Goal: Book appointment/travel/reservation

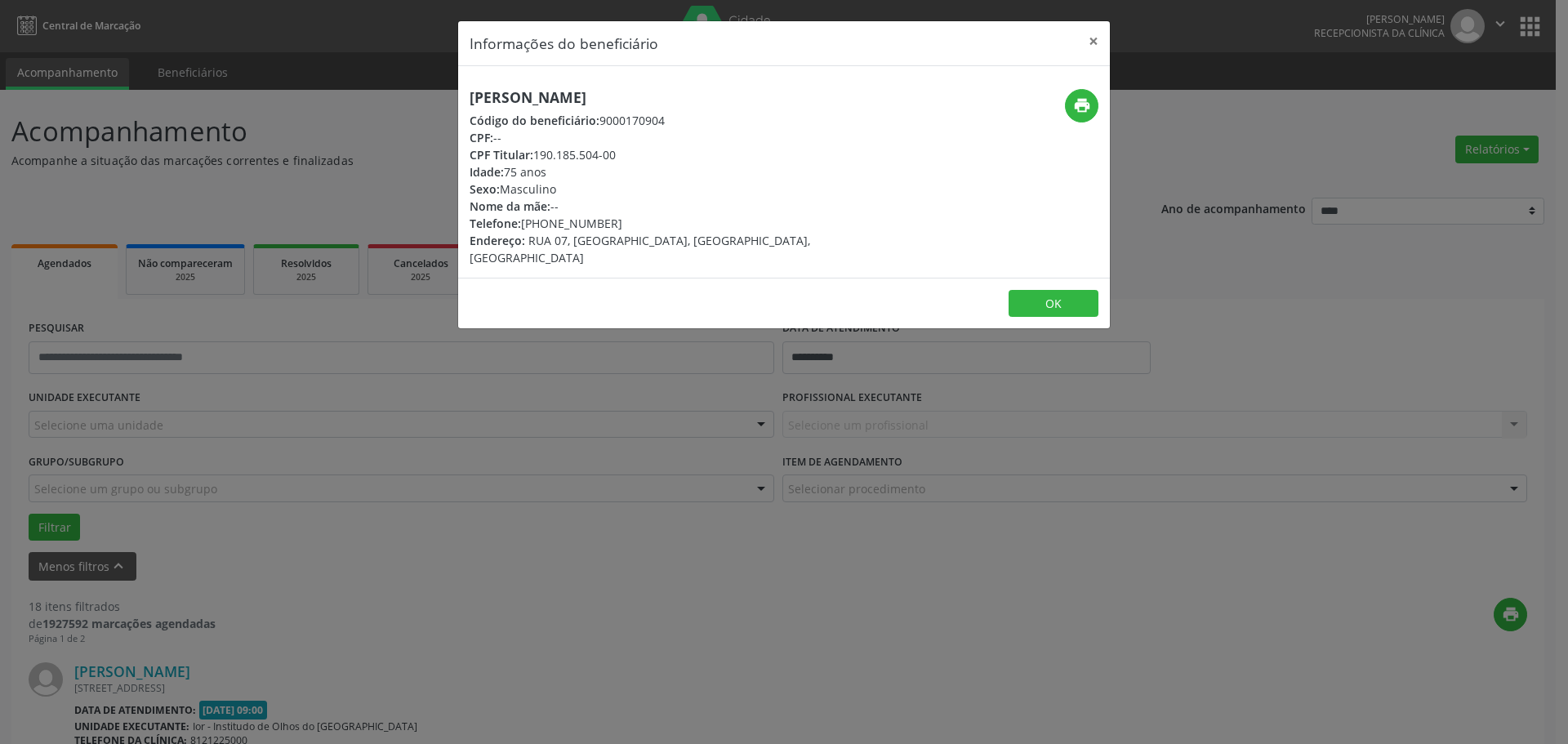
click at [1093, 39] on button "×" at bounding box center [1094, 41] width 32 height 40
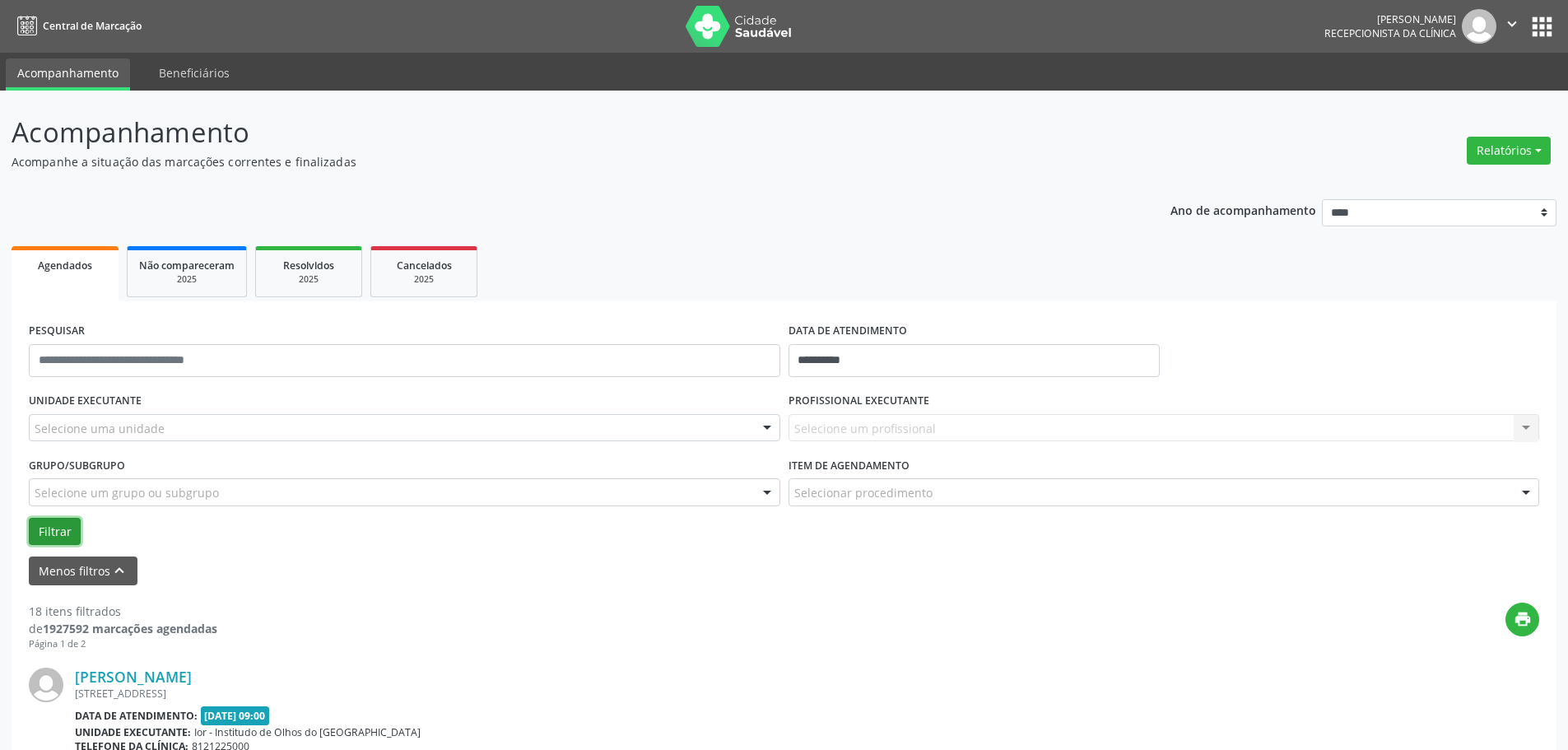
click at [48, 529] on button "Filtrar" at bounding box center [55, 531] width 51 height 28
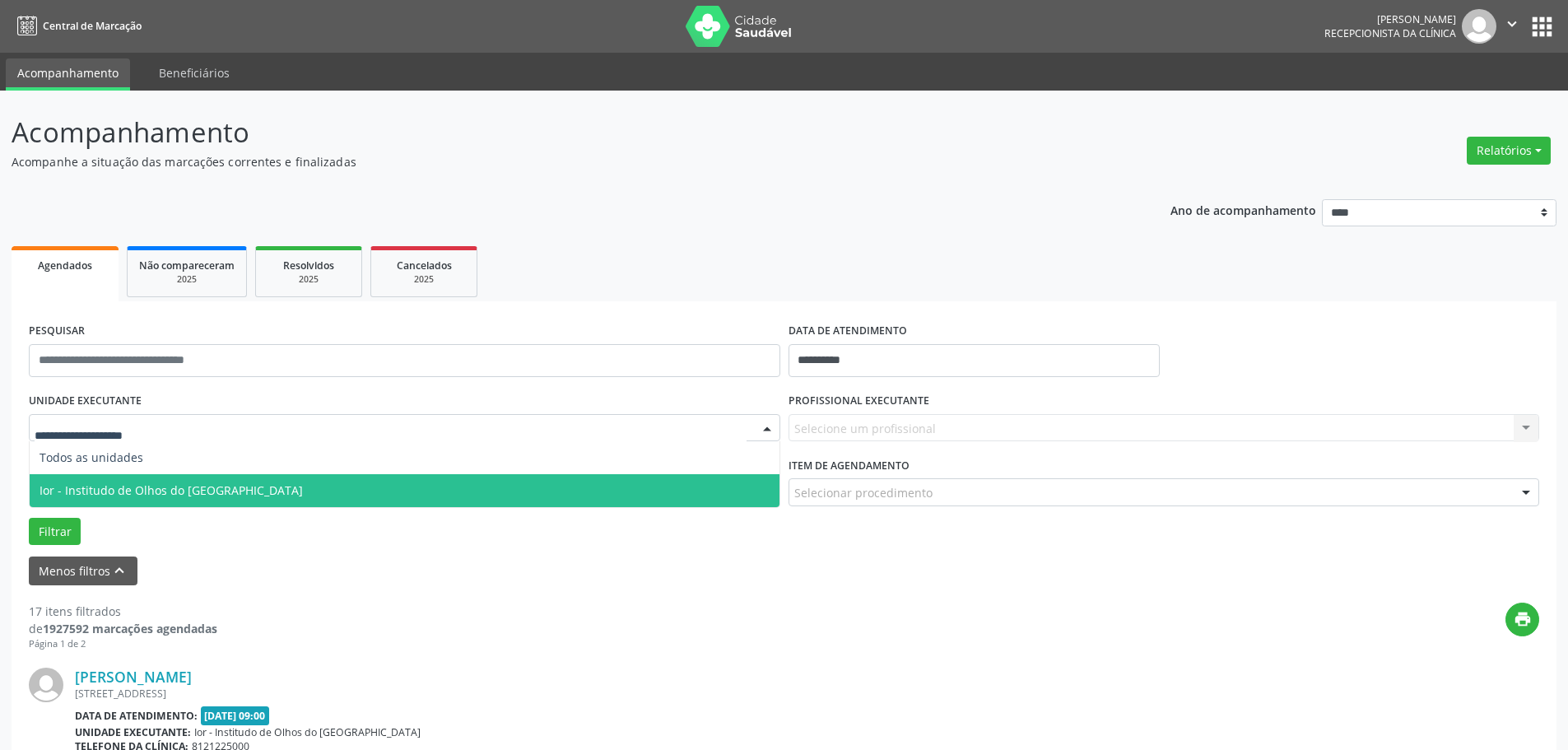
click at [78, 485] on span "Ior - Institudo de Olhos do [GEOGRAPHIC_DATA]" at bounding box center [171, 490] width 263 height 15
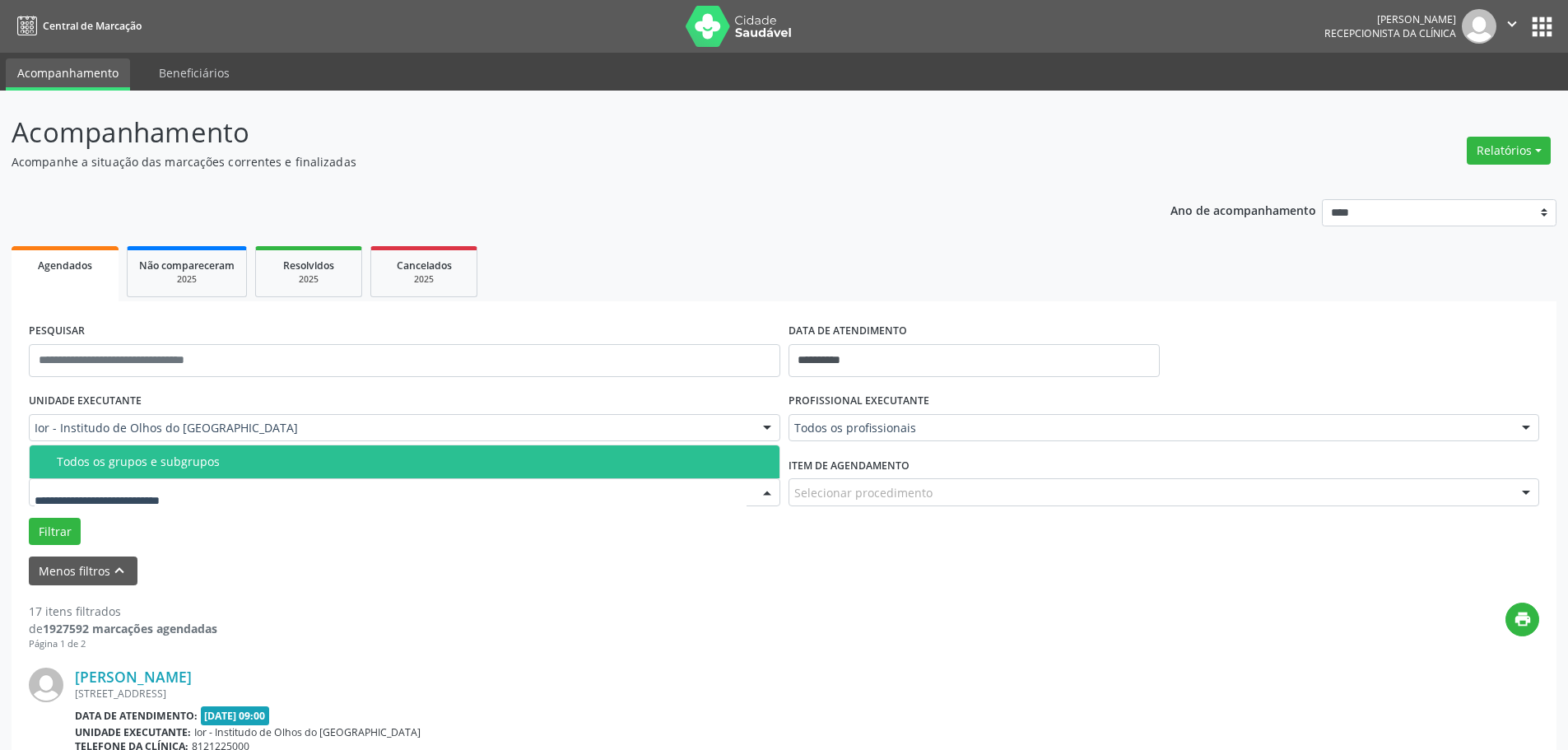
drag, startPoint x: 103, startPoint y: 460, endPoint x: 89, endPoint y: 482, distance: 26.1
click at [100, 460] on div "Todos os grupos e subgrupos" at bounding box center [413, 461] width 712 height 13
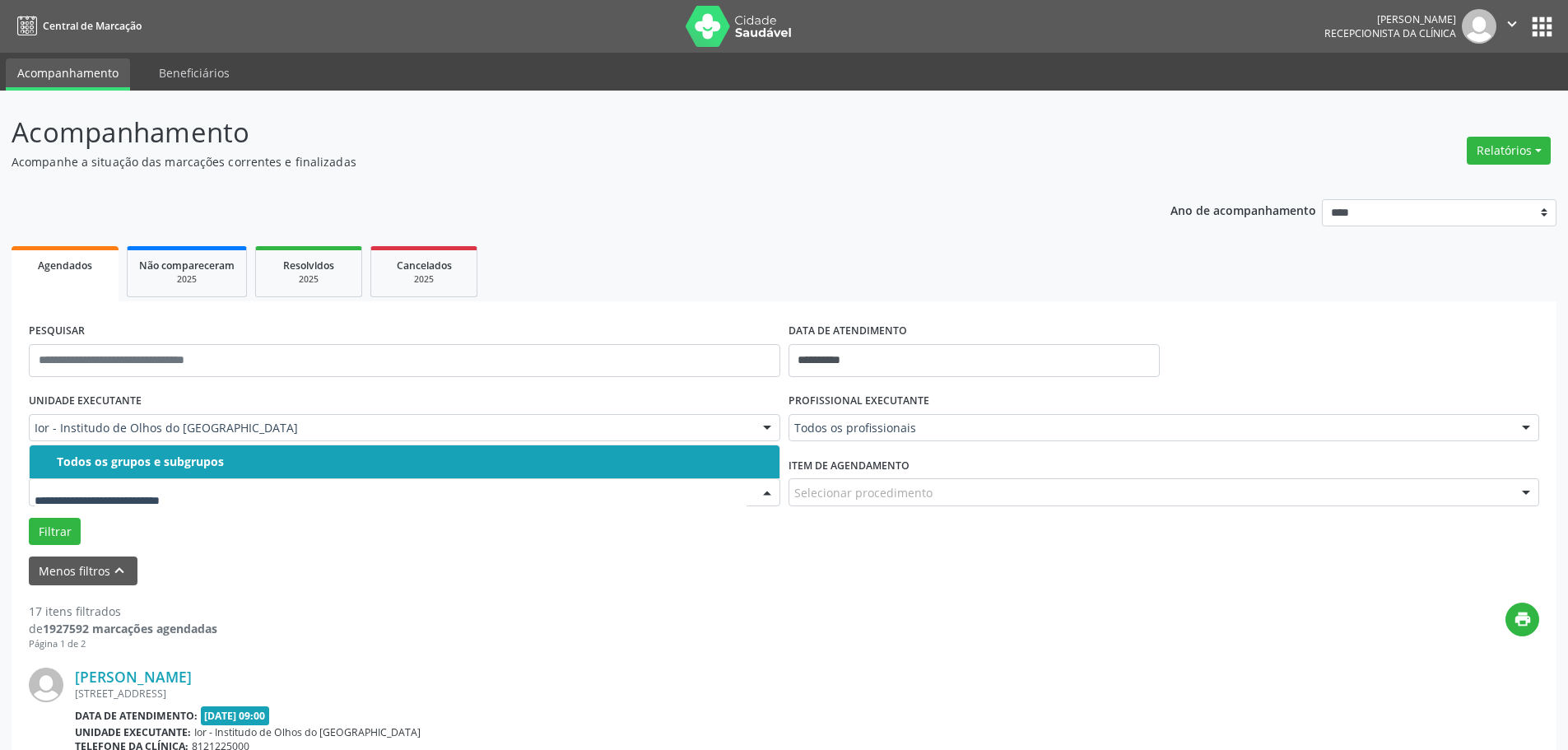
click at [73, 465] on div "Todos os grupos e subgrupos" at bounding box center [413, 461] width 712 height 13
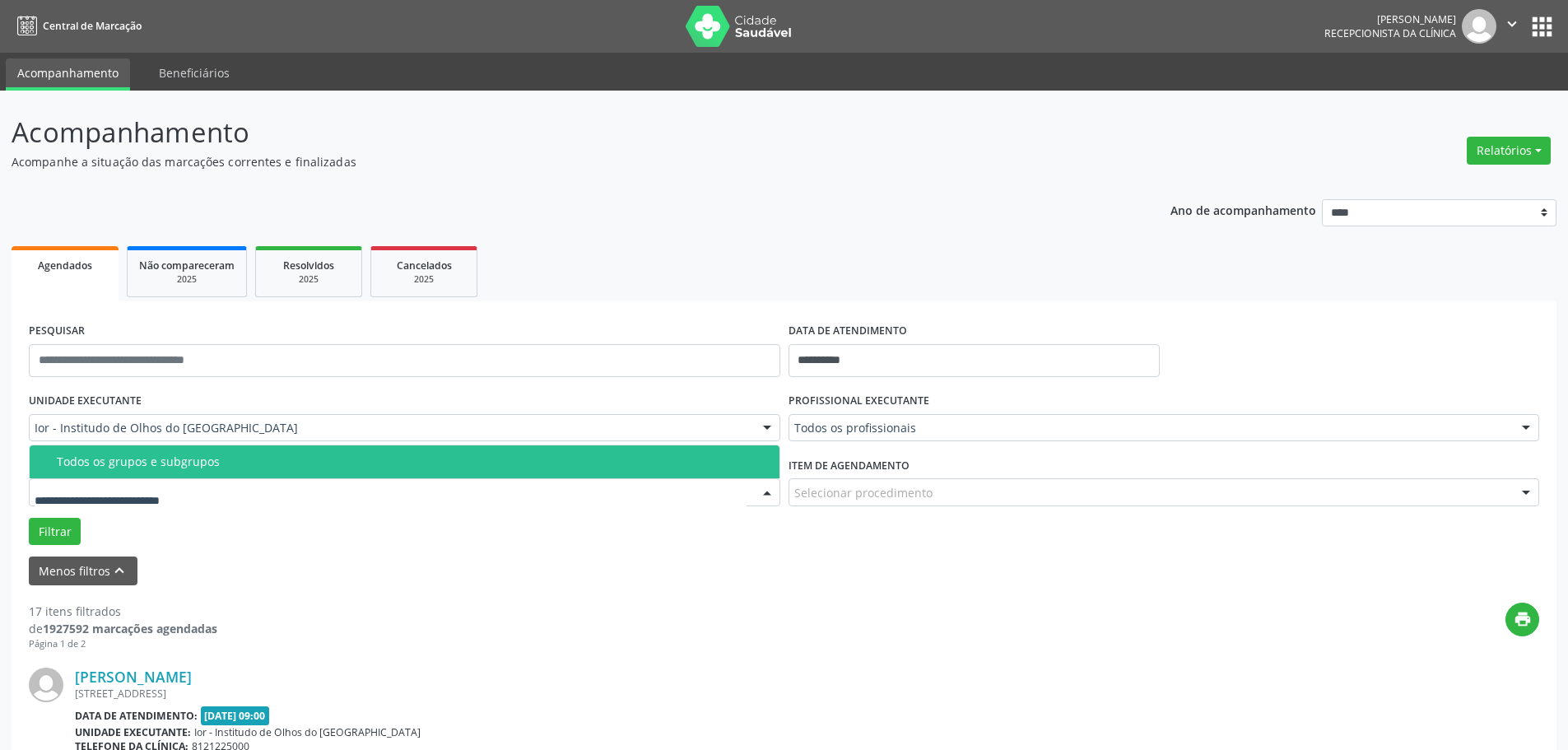
click at [684, 491] on div at bounding box center [405, 492] width 752 height 28
click at [194, 457] on div "Todos os grupos e subgrupos" at bounding box center [413, 461] width 712 height 13
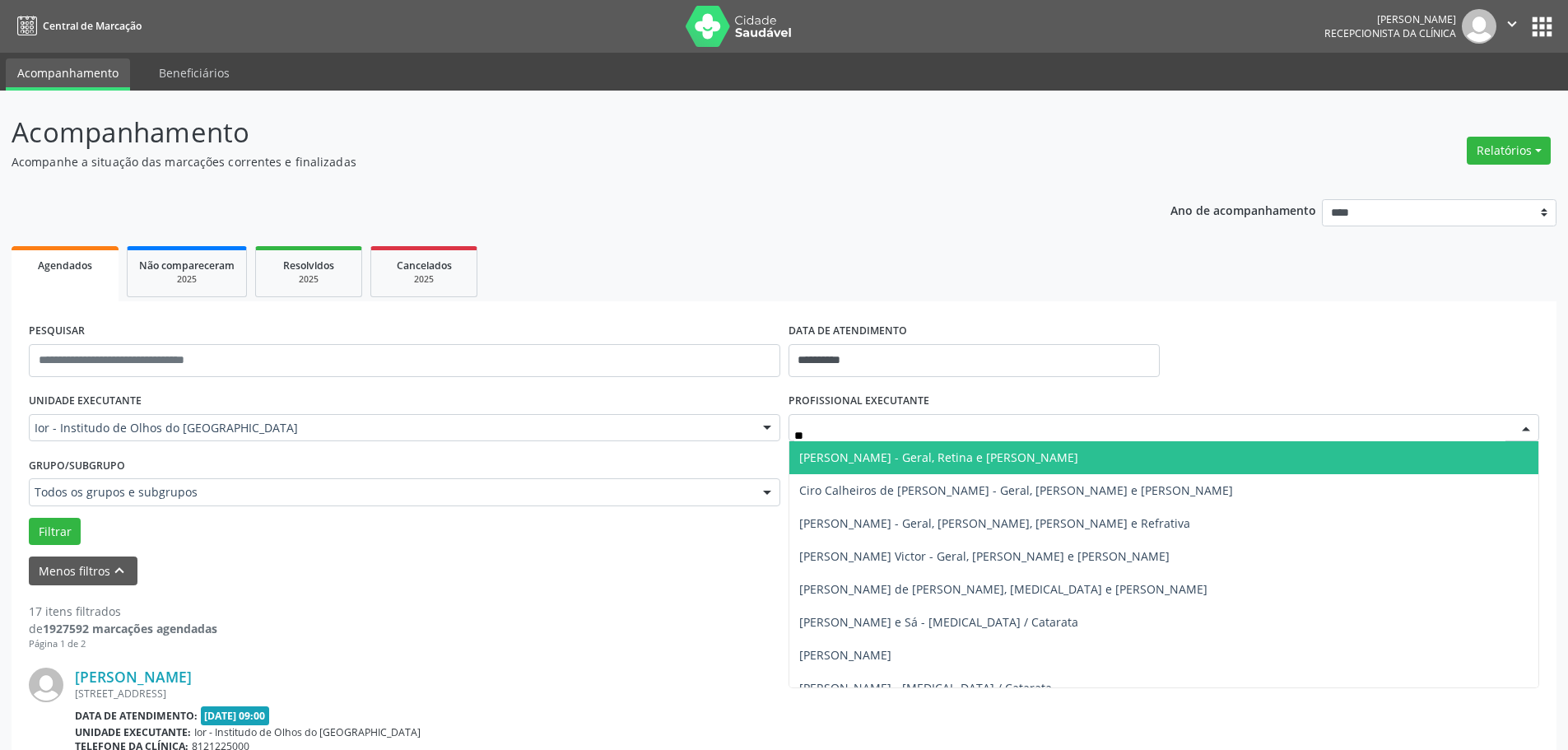
type input "***"
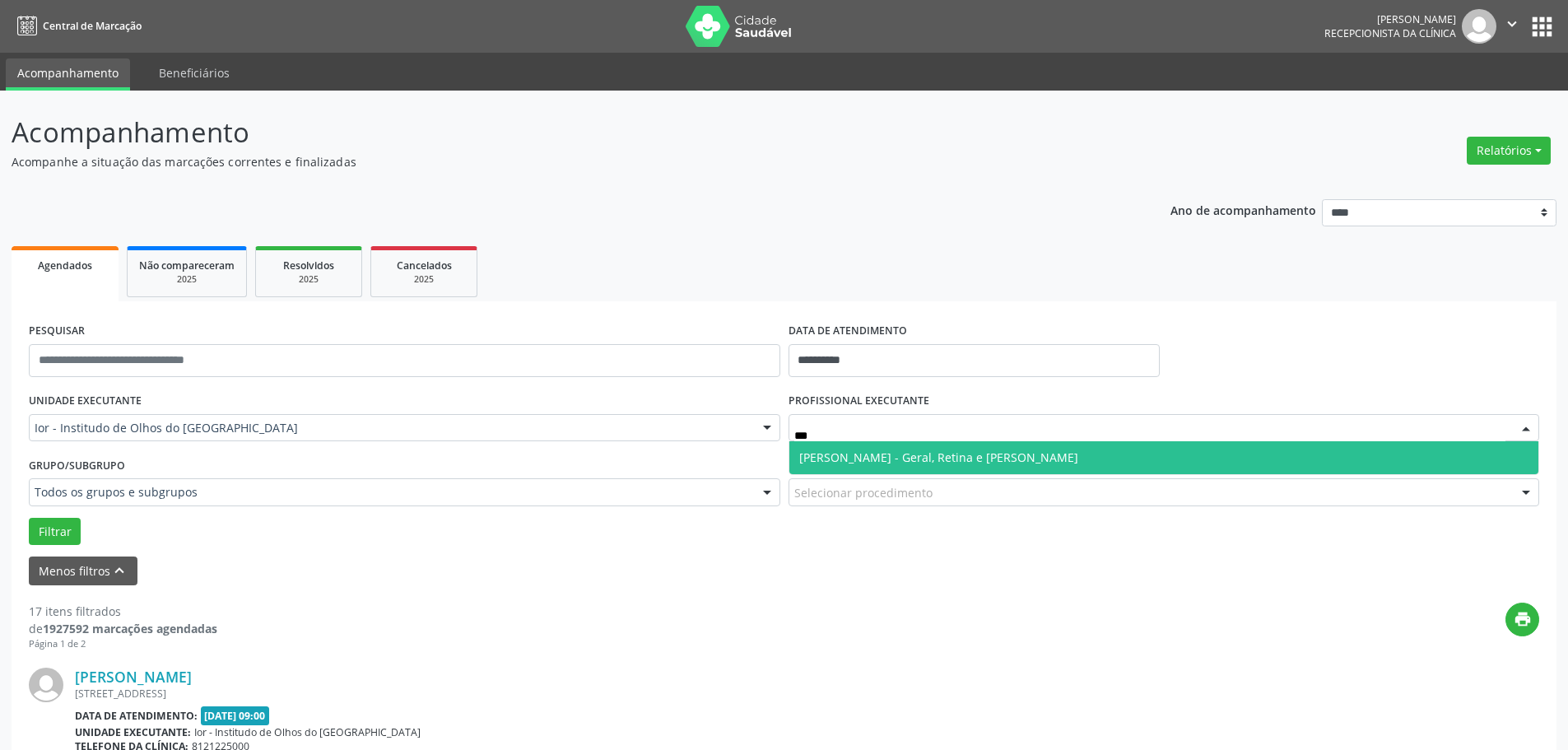
drag, startPoint x: 885, startPoint y: 451, endPoint x: 869, endPoint y: 467, distance: 22.6
click at [881, 451] on span "[PERSON_NAME] - Geral, Retina e [PERSON_NAME]" at bounding box center [938, 457] width 279 height 15
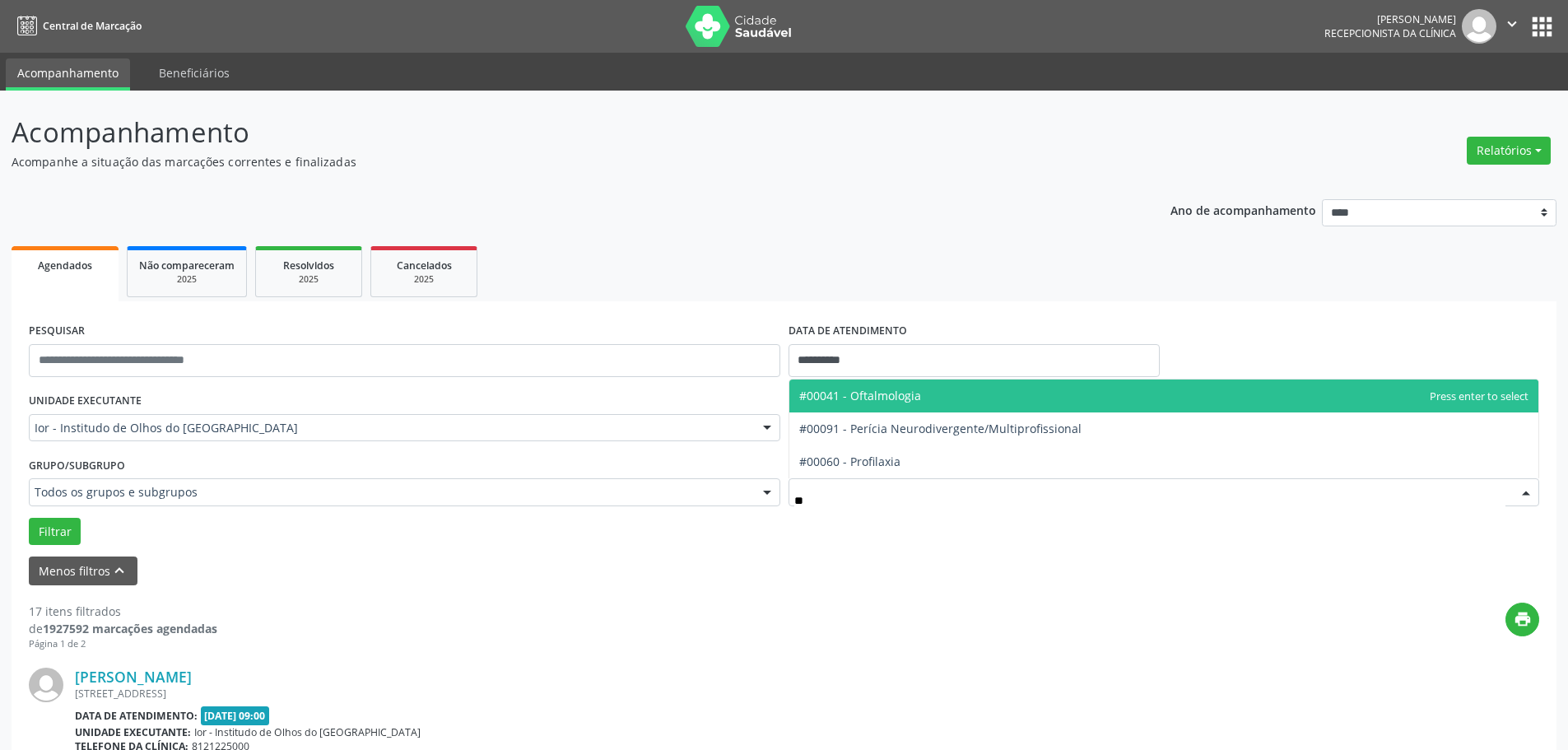
type input "***"
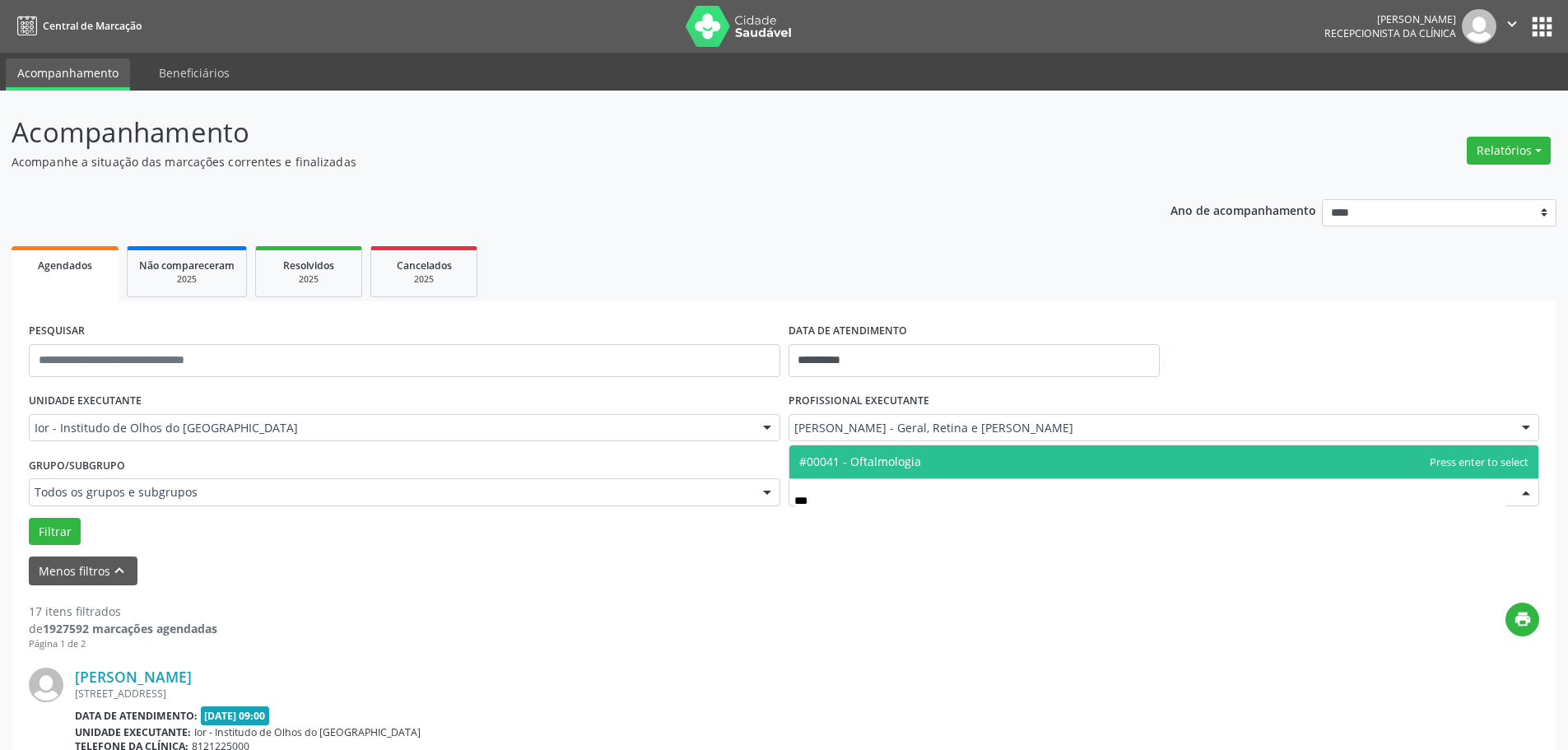
click at [887, 457] on span "#00041 - Oftalmologia" at bounding box center [860, 461] width 122 height 15
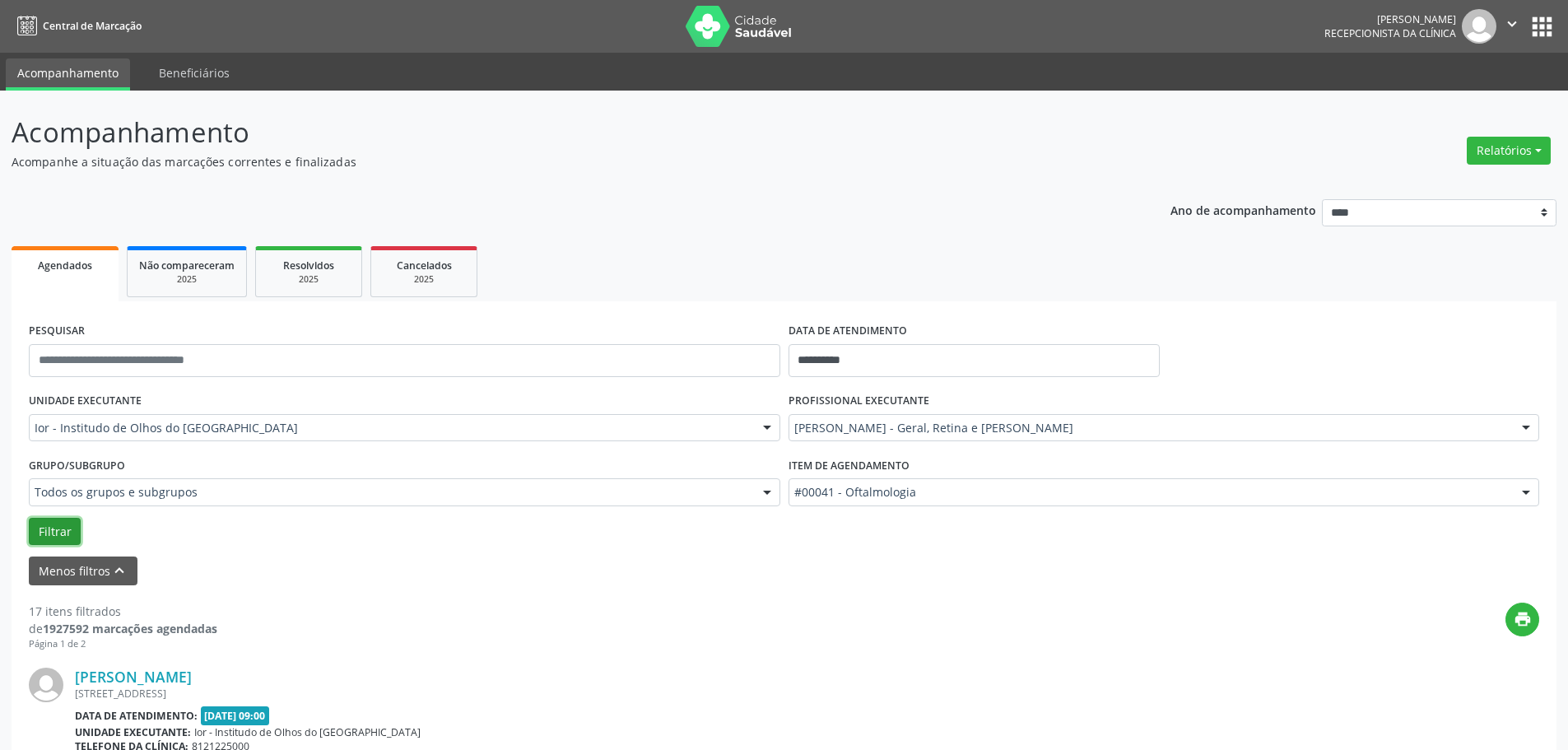
click at [55, 530] on button "Filtrar" at bounding box center [55, 531] width 51 height 28
click at [828, 366] on input "**********" at bounding box center [974, 360] width 372 height 33
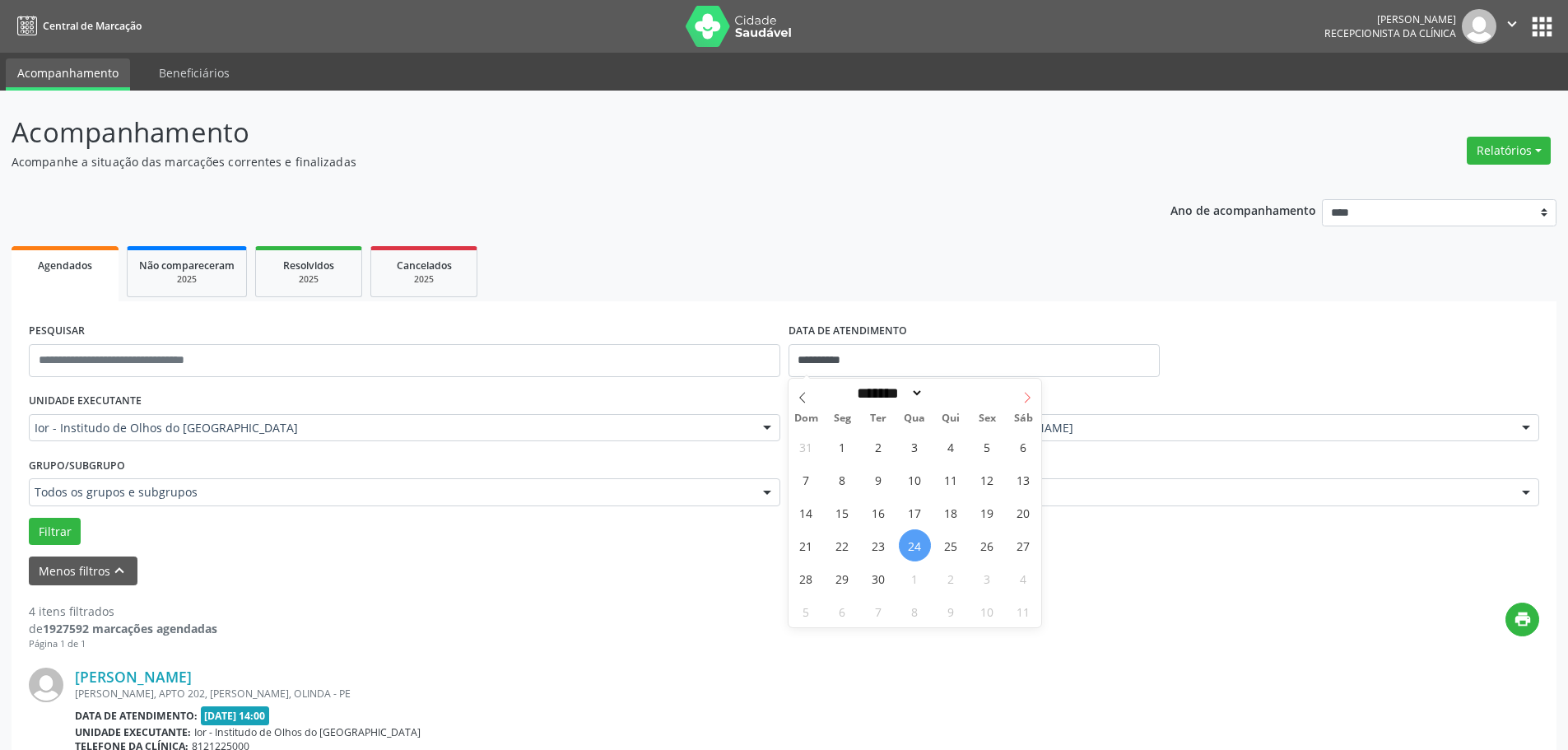
drag, startPoint x: 1032, startPoint y: 398, endPoint x: 1017, endPoint y: 396, distance: 15.1
click at [1027, 396] on icon at bounding box center [1026, 396] width 11 height 11
select select "*"
click at [916, 450] on span "1" at bounding box center [914, 446] width 32 height 32
type input "**********"
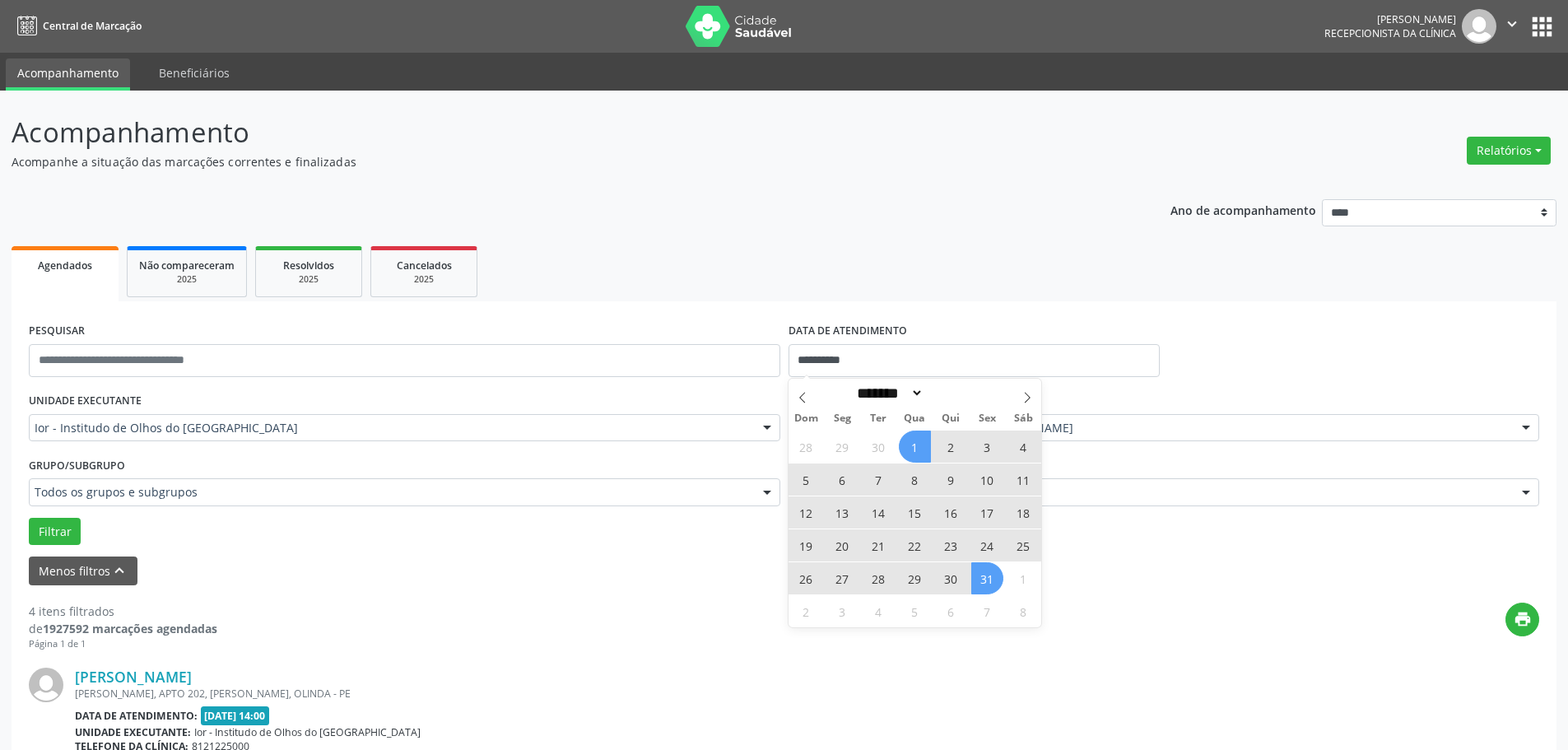
click at [993, 577] on span "31" at bounding box center [987, 578] width 32 height 32
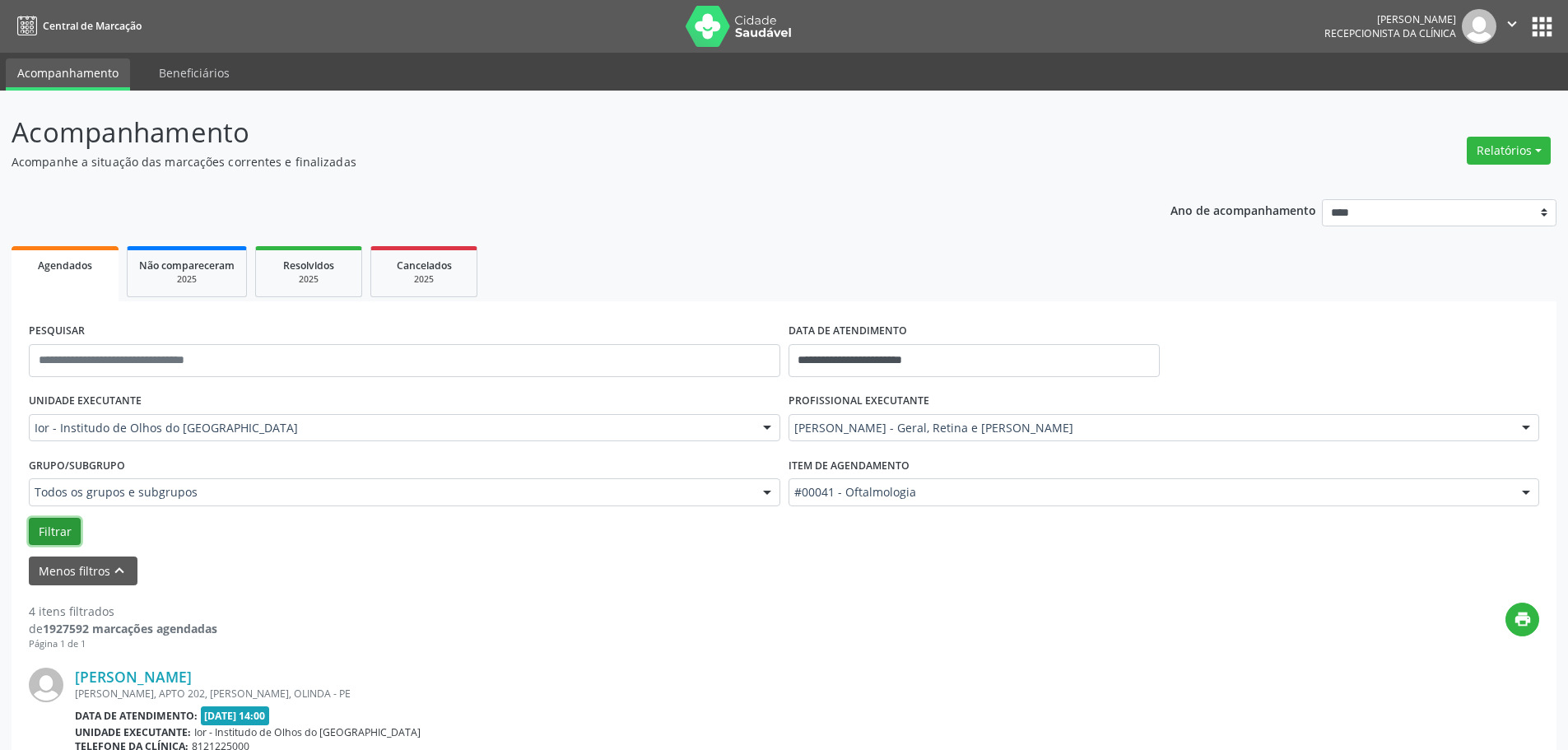
click at [70, 531] on button "Filtrar" at bounding box center [55, 531] width 51 height 28
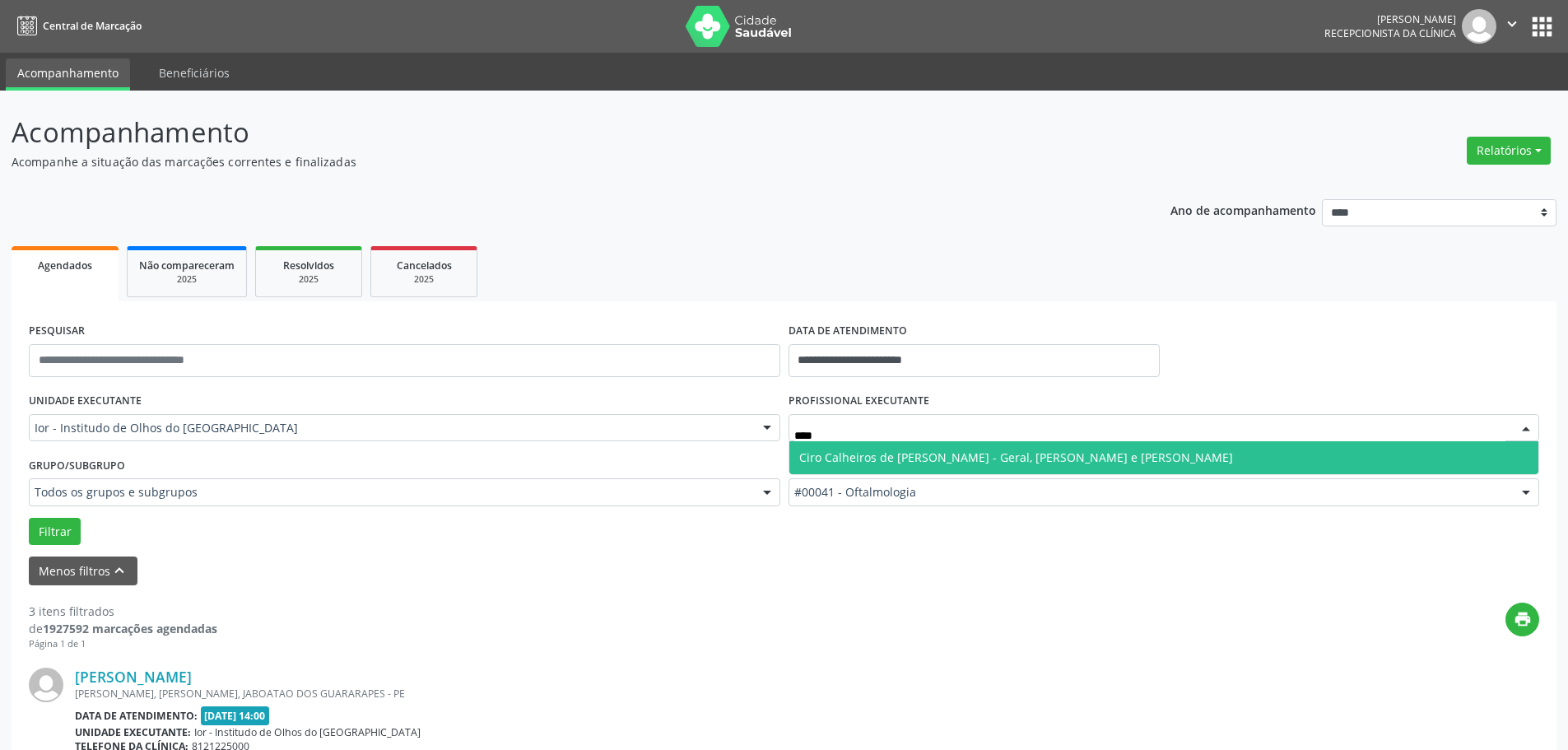
click at [857, 453] on span "Ciro Calheiros de [PERSON_NAME] - Geral, [PERSON_NAME] e [PERSON_NAME]" at bounding box center [1015, 457] width 433 height 15
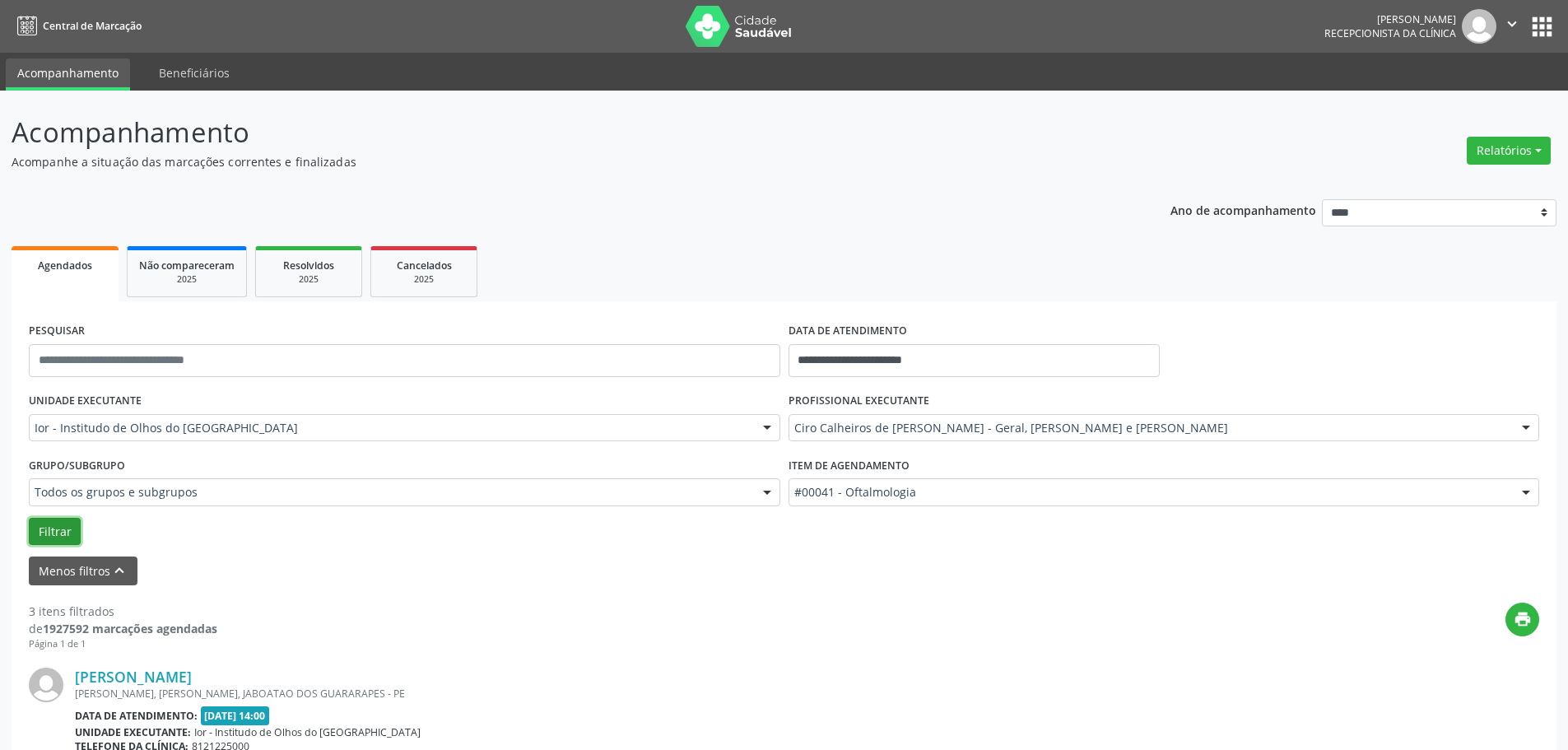
click at [58, 535] on button "Filtrar" at bounding box center [55, 531] width 51 height 28
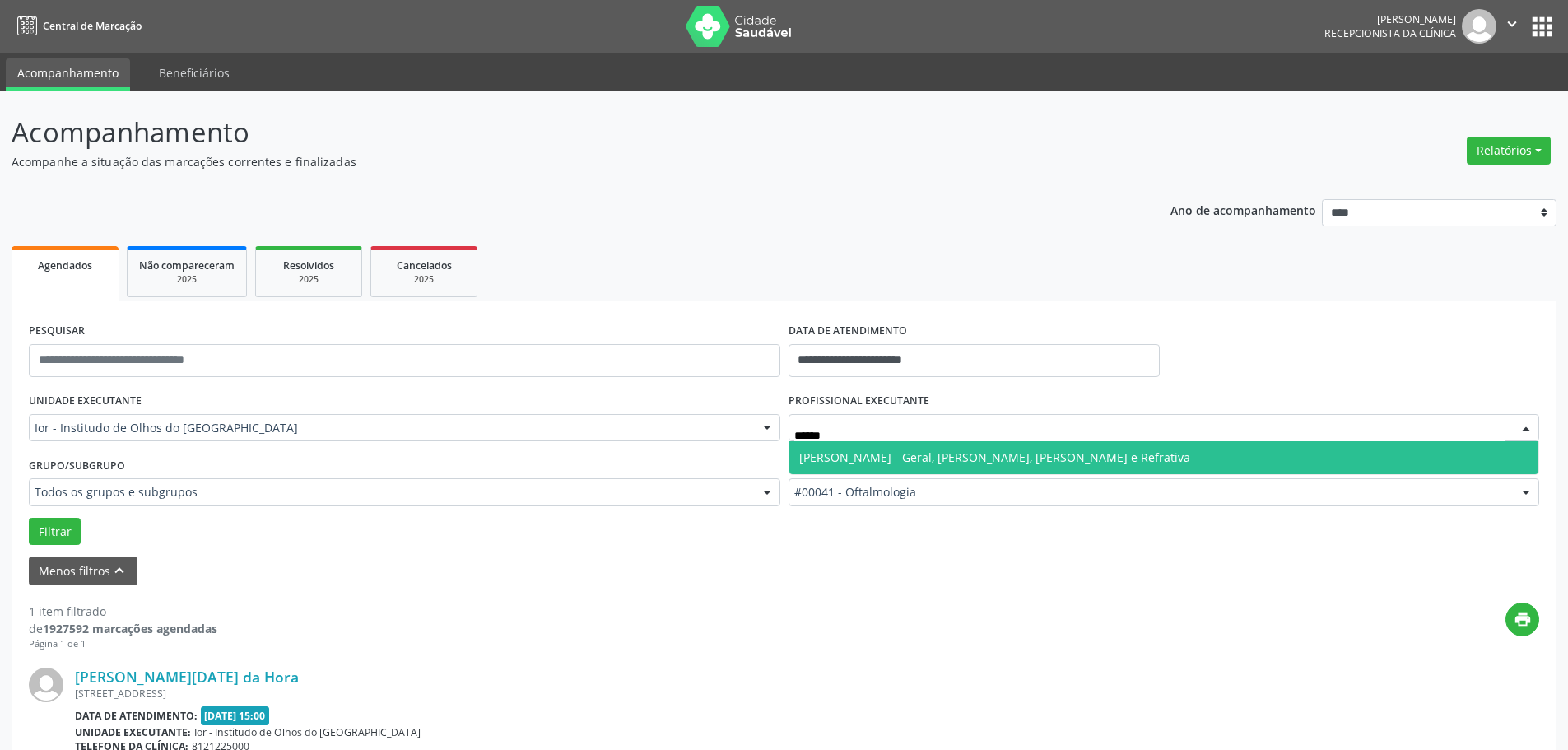
click at [905, 456] on span "[PERSON_NAME] - Geral, [PERSON_NAME], [PERSON_NAME] e Refrativa" at bounding box center [995, 457] width 391 height 15
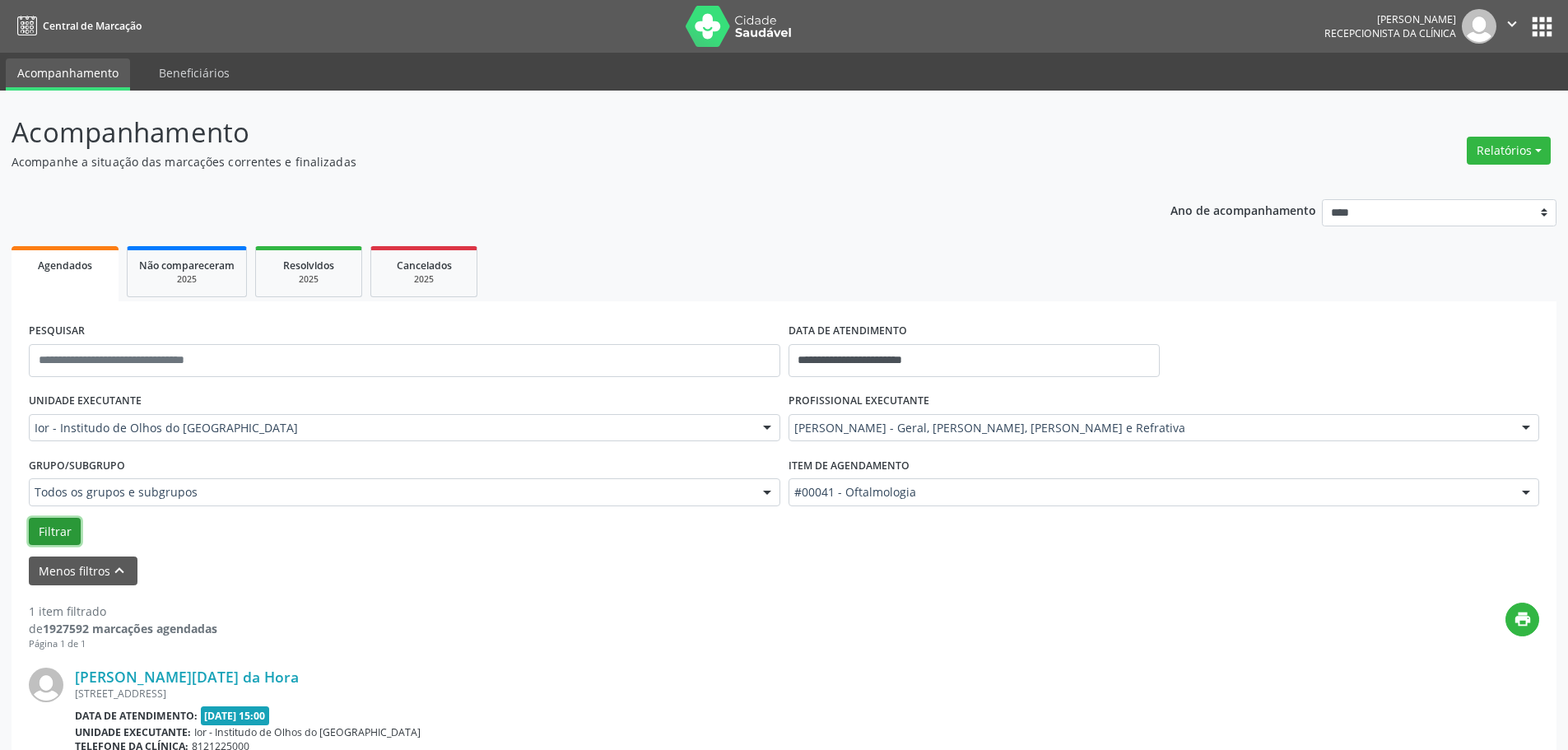
click at [45, 530] on button "Filtrar" at bounding box center [55, 531] width 51 height 28
drag, startPoint x: 851, startPoint y: 422, endPoint x: 838, endPoint y: 415, distance: 14.8
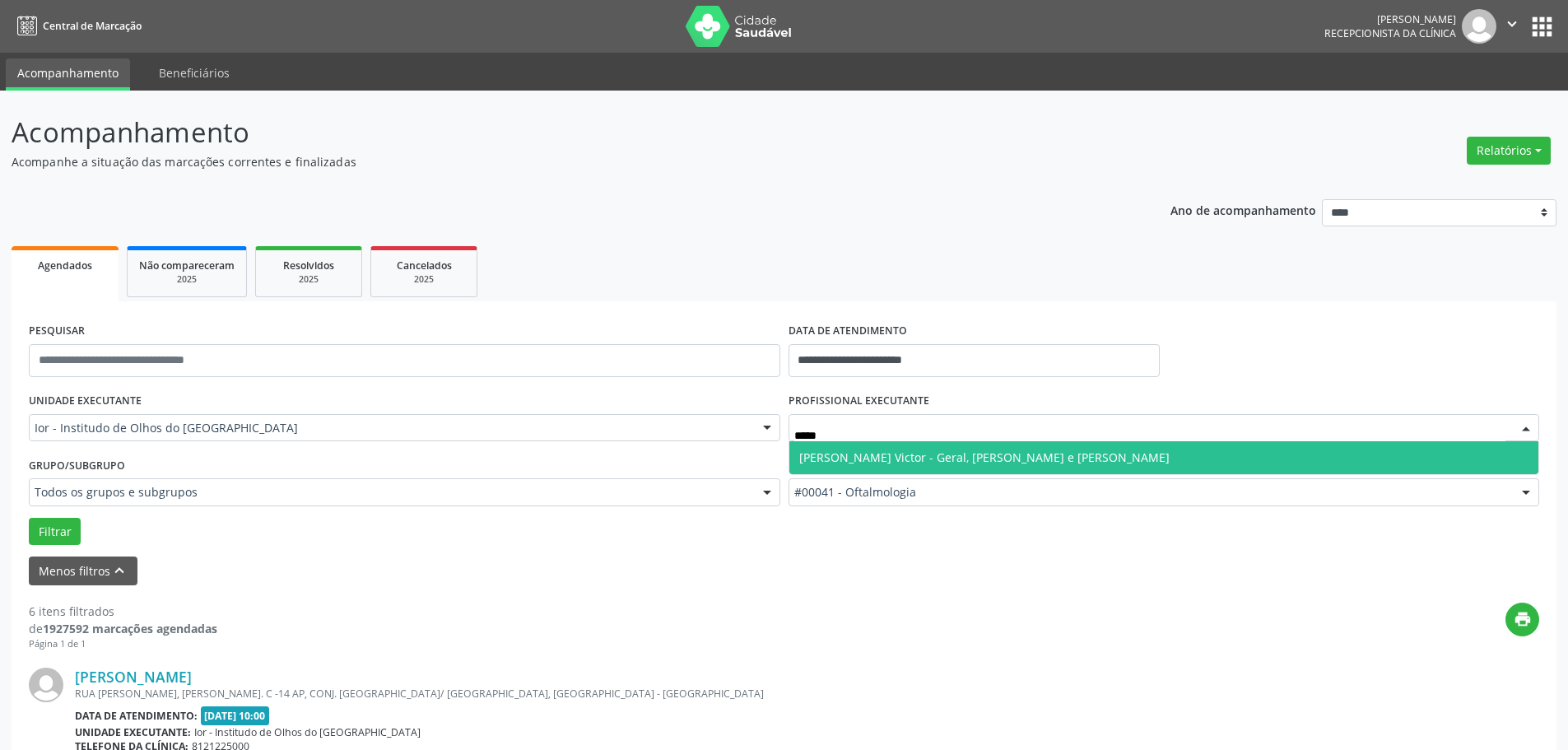
drag, startPoint x: 875, startPoint y: 450, endPoint x: 312, endPoint y: 500, distance: 565.2
click at [853, 444] on span "[PERSON_NAME] Victor - Geral, [PERSON_NAME] e [PERSON_NAME]" at bounding box center [1165, 457] width 750 height 33
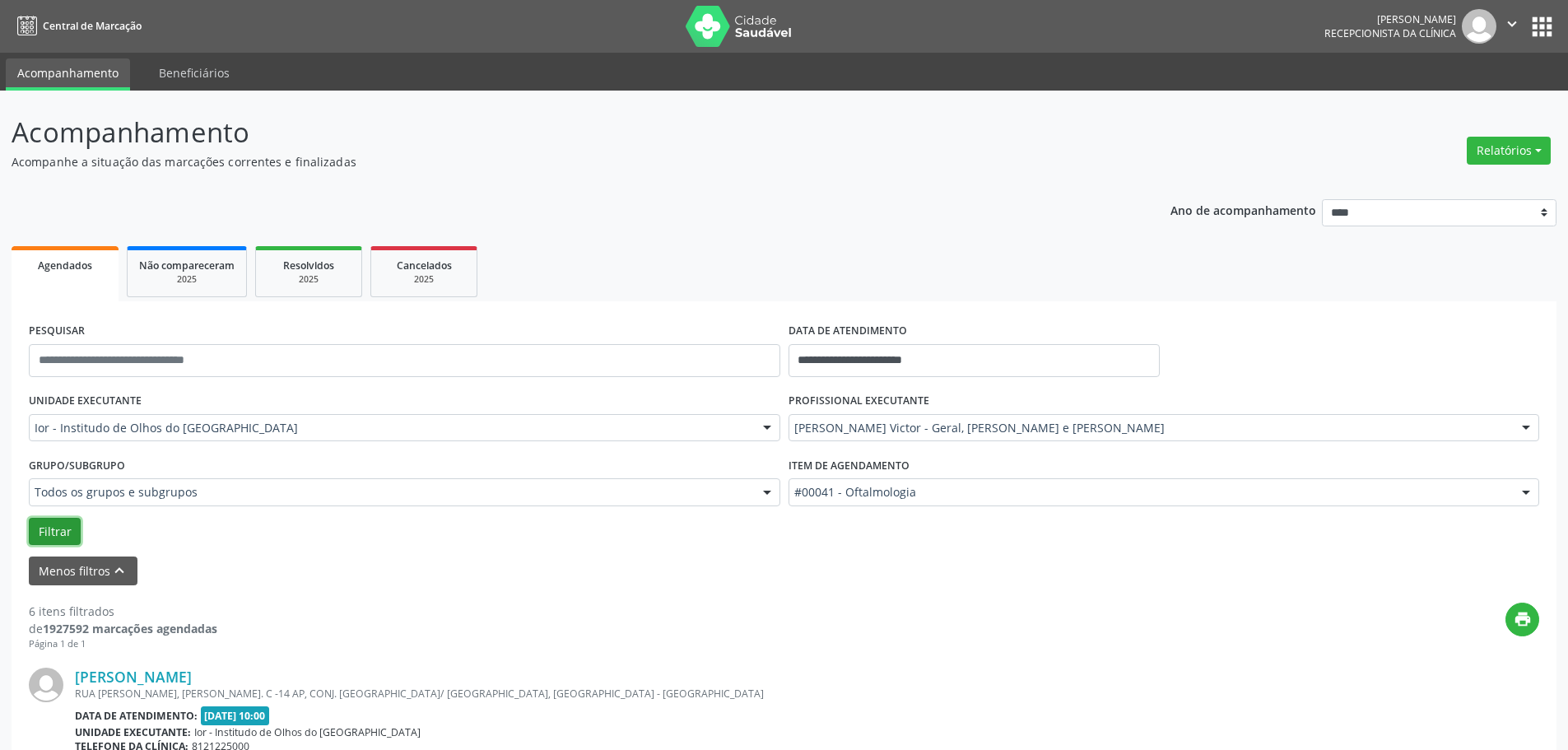
click at [46, 527] on button "Filtrar" at bounding box center [55, 531] width 51 height 28
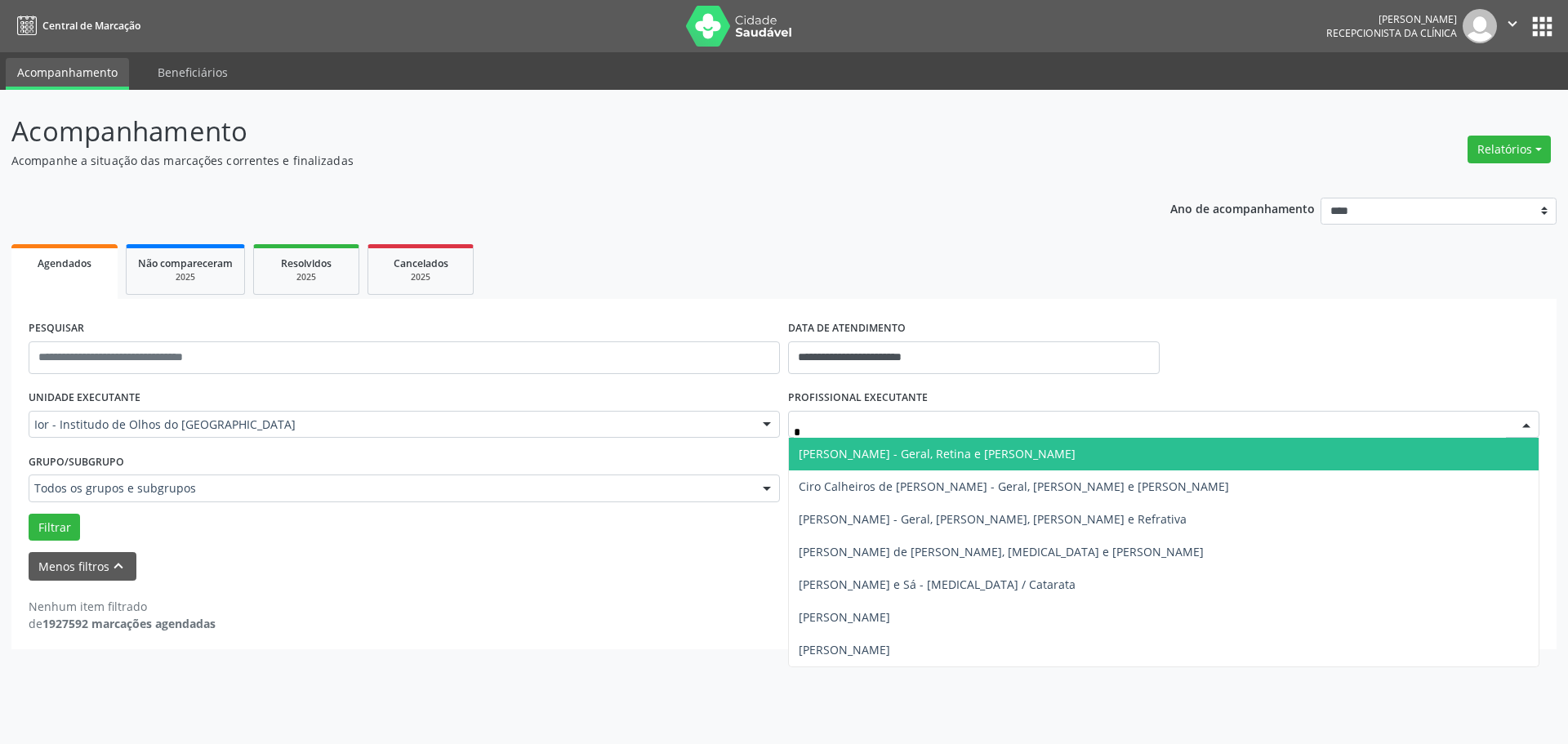
type input "**"
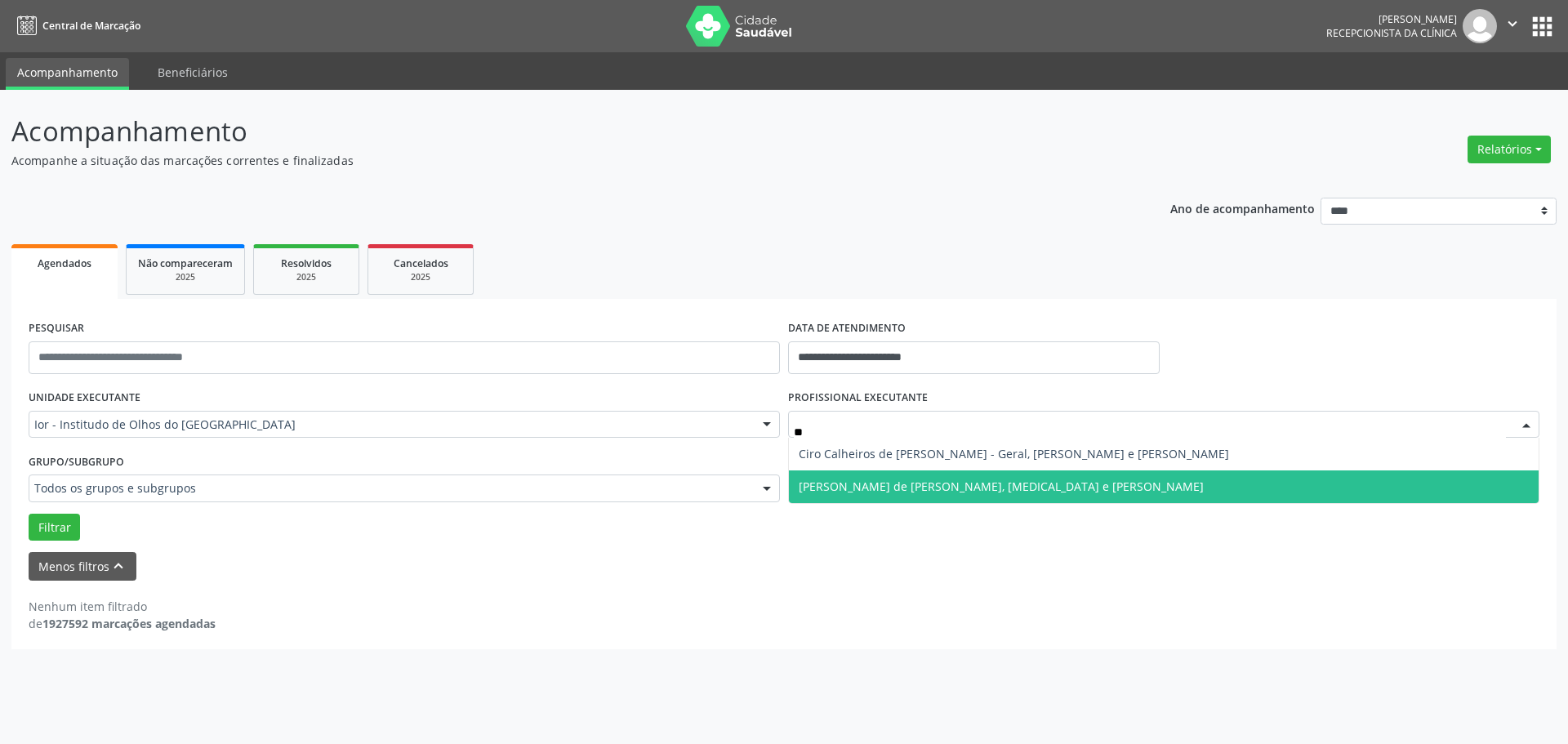
click at [879, 486] on span "[PERSON_NAME] de [PERSON_NAME], [MEDICAL_DATA] e [PERSON_NAME]" at bounding box center [1002, 486] width 405 height 15
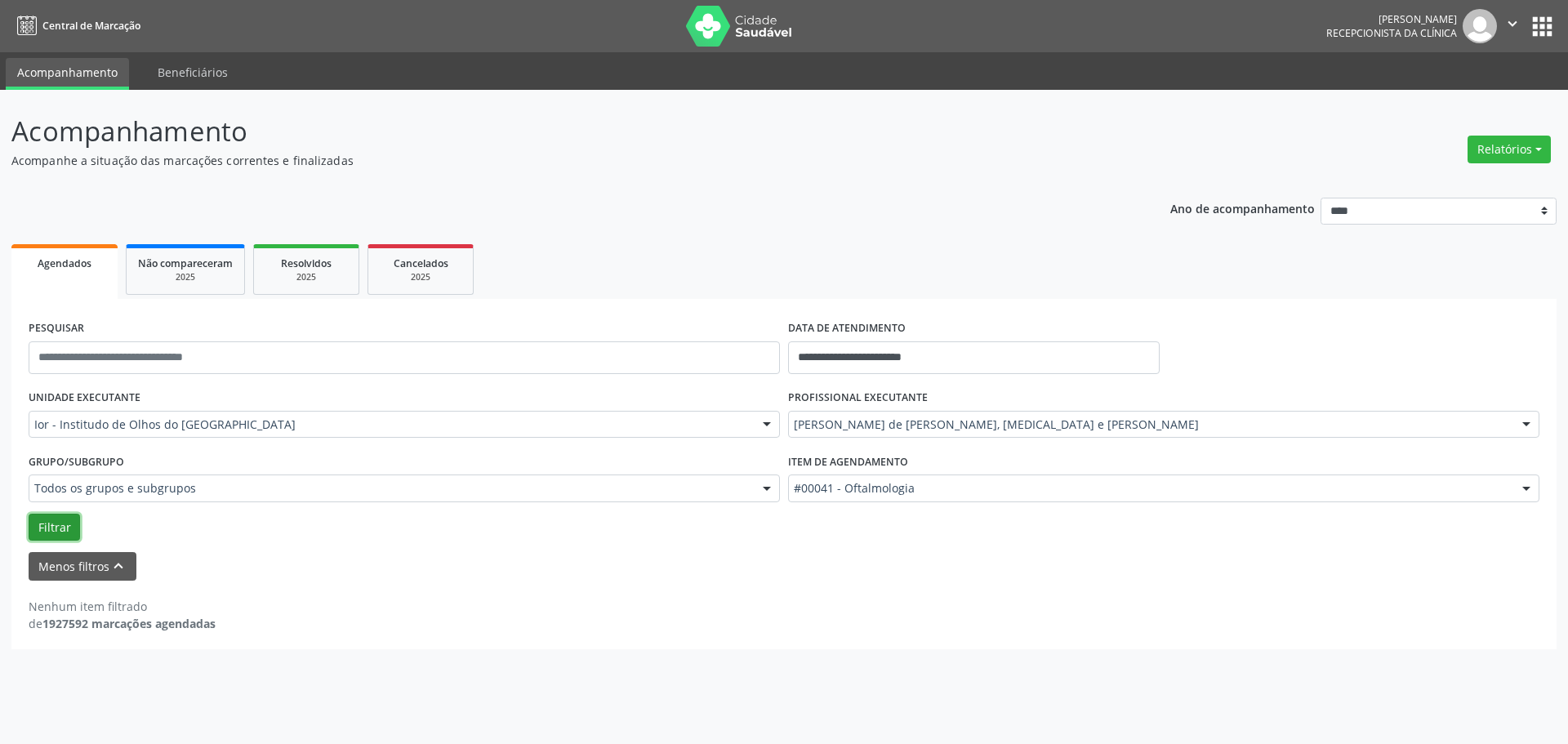
click at [60, 520] on button "Filtrar" at bounding box center [55, 527] width 51 height 28
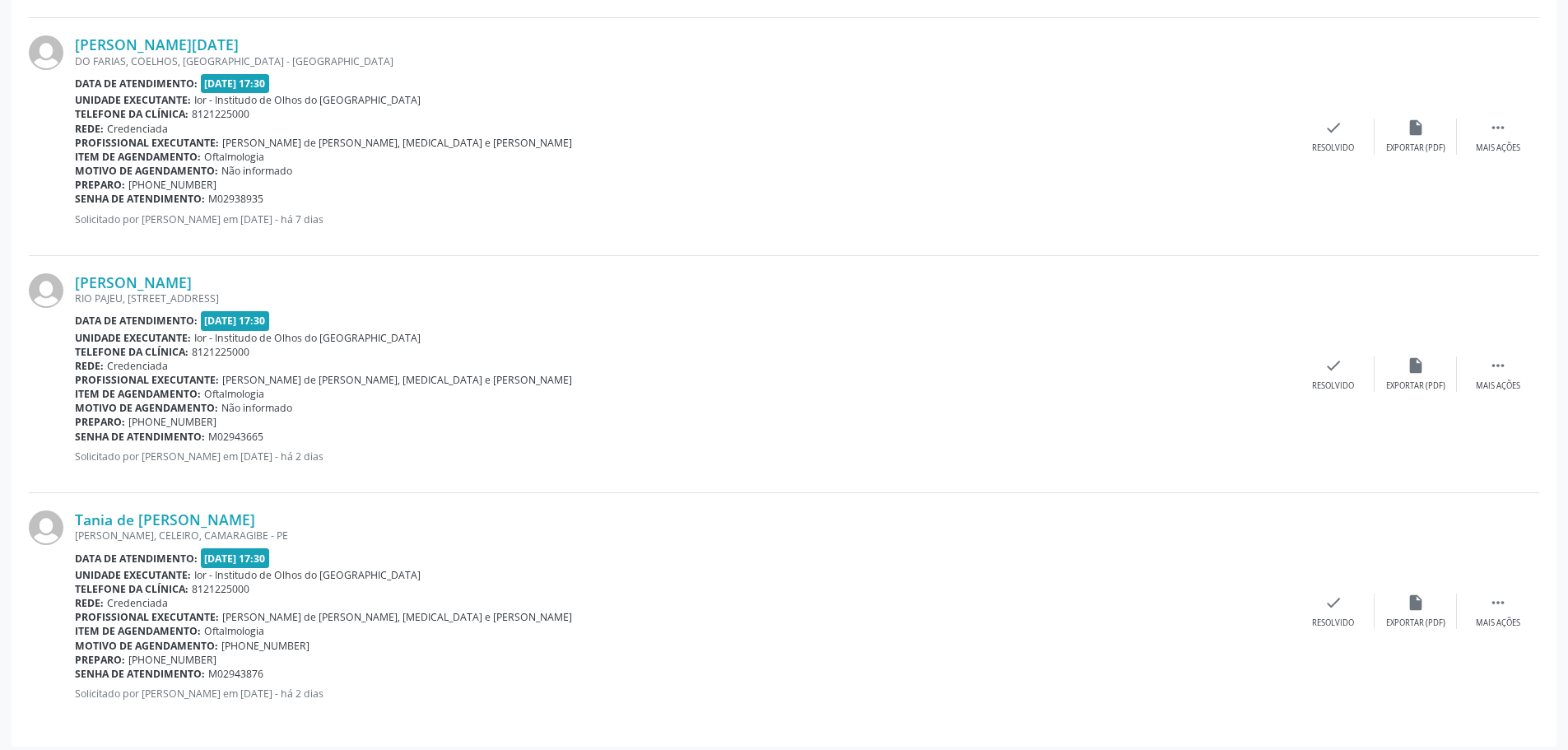
scroll to position [1589, 0]
